Goal: Task Accomplishment & Management: Manage account settings

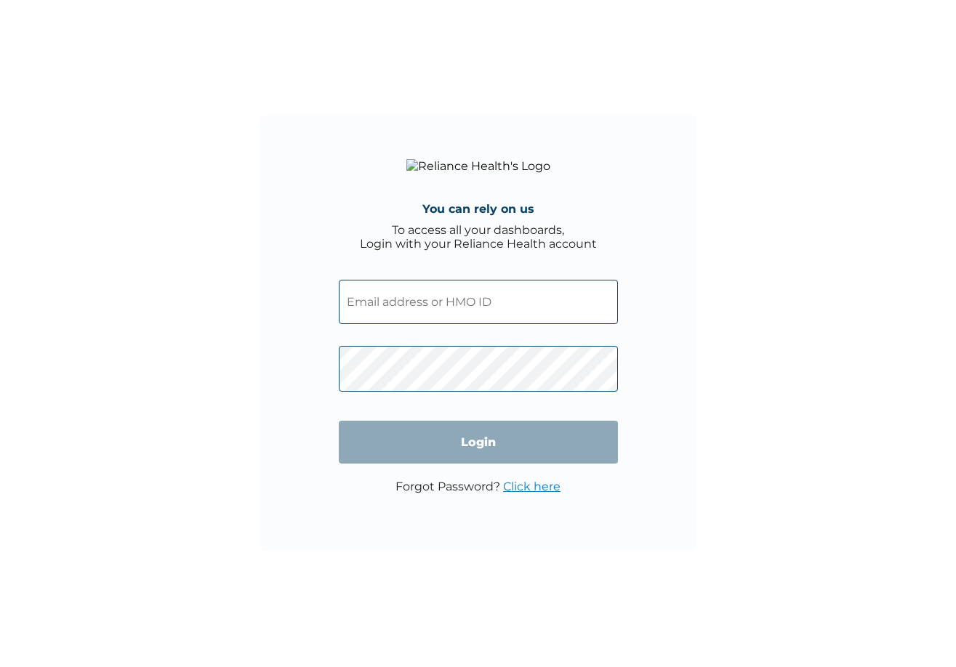
click at [475, 318] on input "text" at bounding box center [478, 302] width 279 height 44
type input "RET/10192/A"
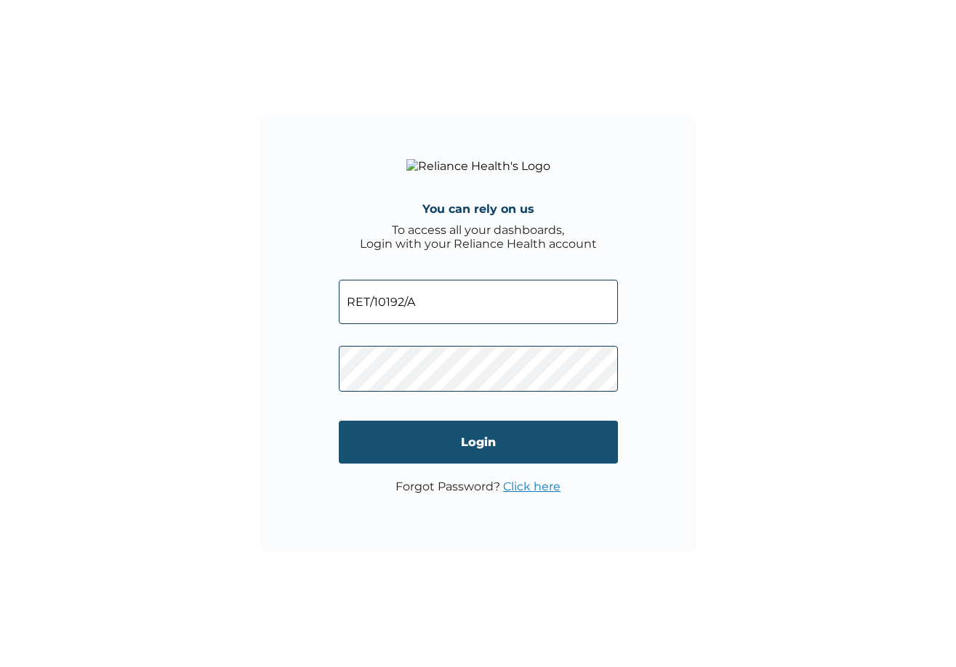
click at [409, 456] on input "Login" at bounding box center [478, 442] width 279 height 43
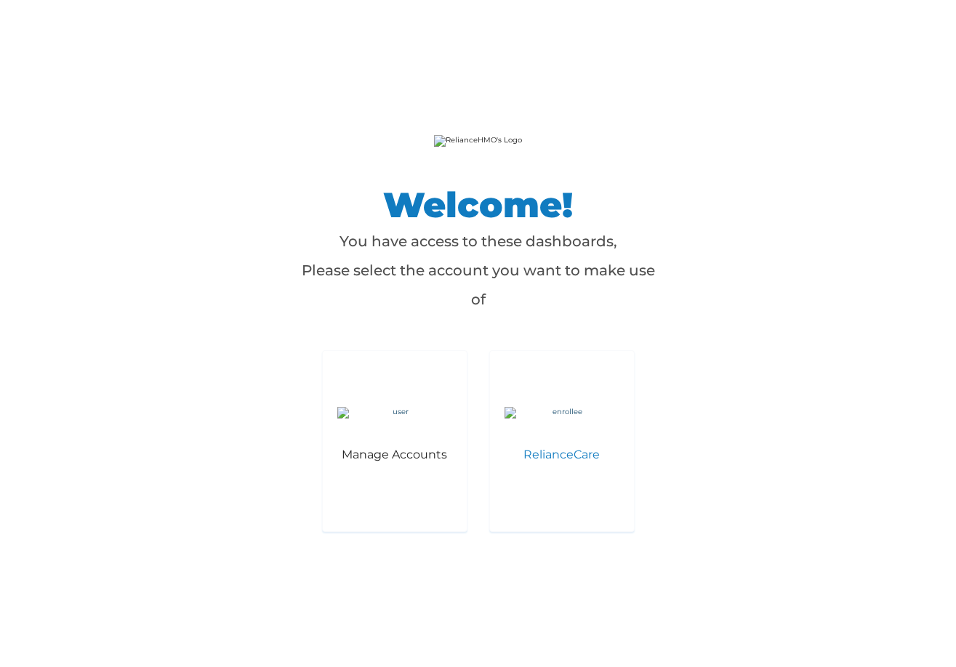
click at [541, 419] on img at bounding box center [561, 413] width 115 height 12
